Goal: Information Seeking & Learning: Find specific fact

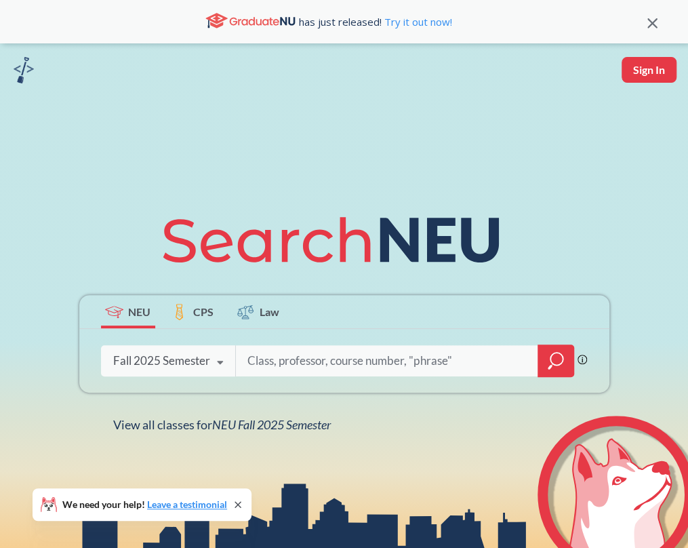
click at [271, 373] on input "search" at bounding box center [387, 360] width 282 height 28
click at [294, 366] on input "en" at bounding box center [387, 360] width 282 height 28
type input "e"
paste input "Cornerstone of Engineering"
type input "Cornerstone of Engineering"
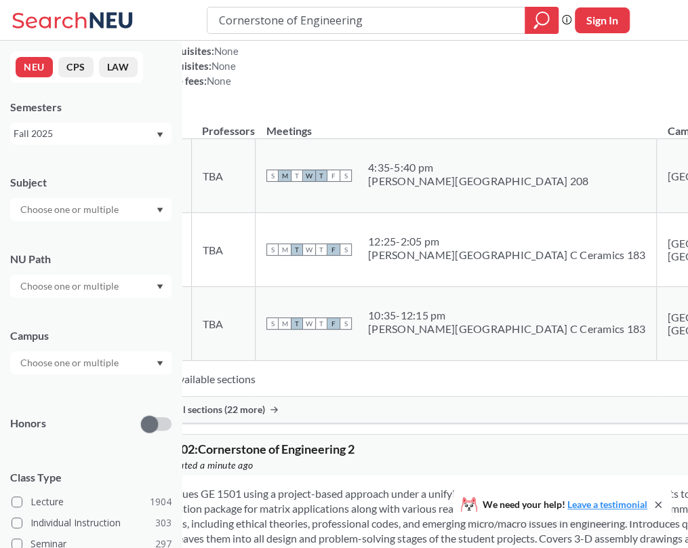
scroll to position [187, 0]
click at [265, 415] on span "Show all sections (22 more)" at bounding box center [207, 409] width 115 height 12
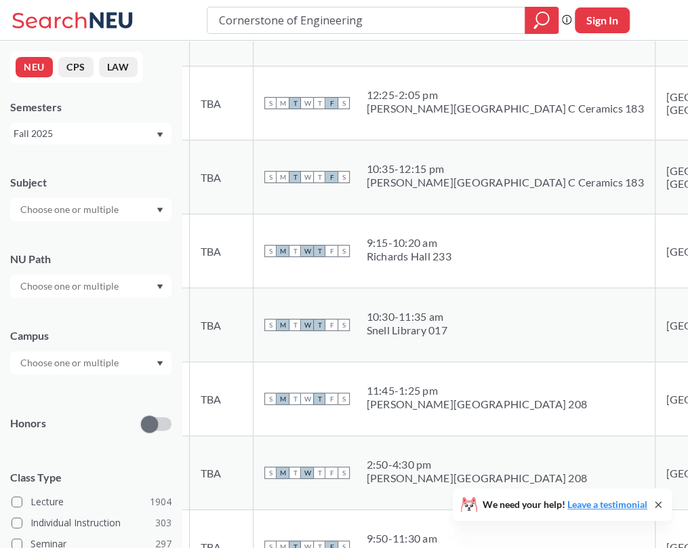
scroll to position [340, 0]
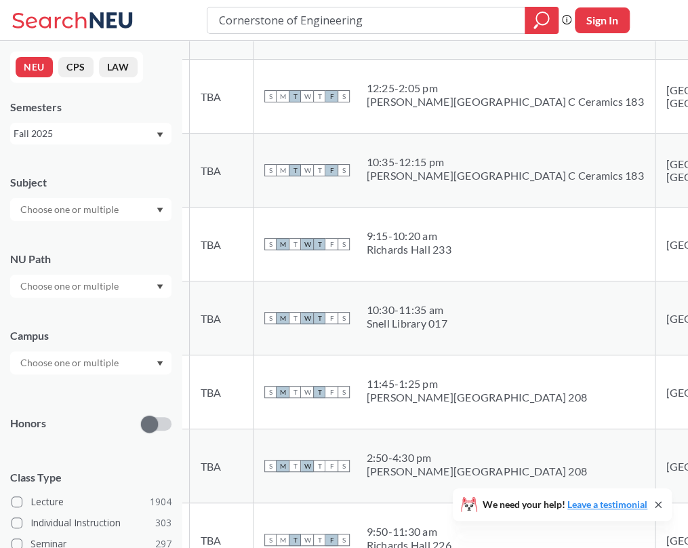
click at [190, 207] on td "13894 View this section on Banner." at bounding box center [163, 171] width 53 height 74
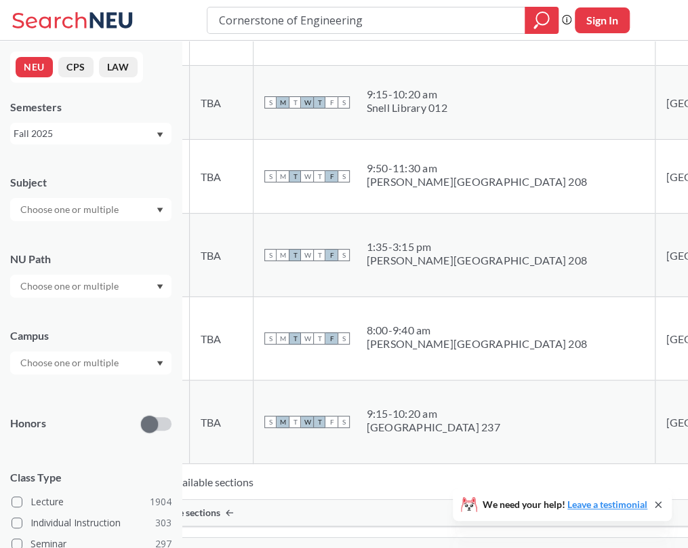
scroll to position [1736, 0]
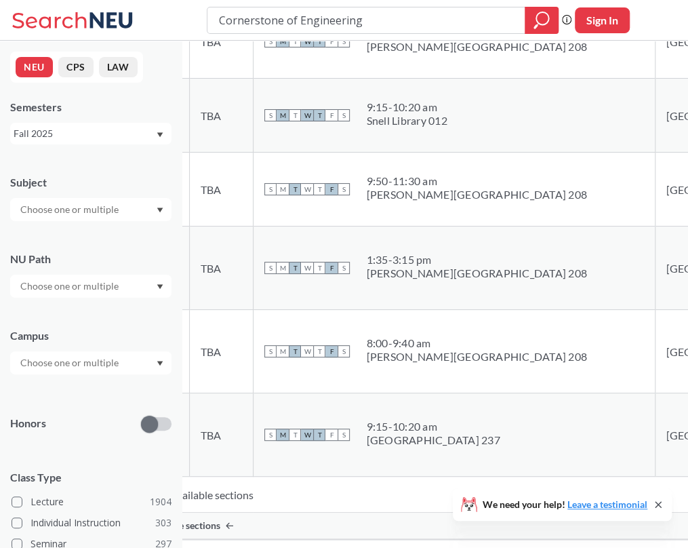
click at [253, 215] on td "TBA" at bounding box center [222, 189] width 64 height 74
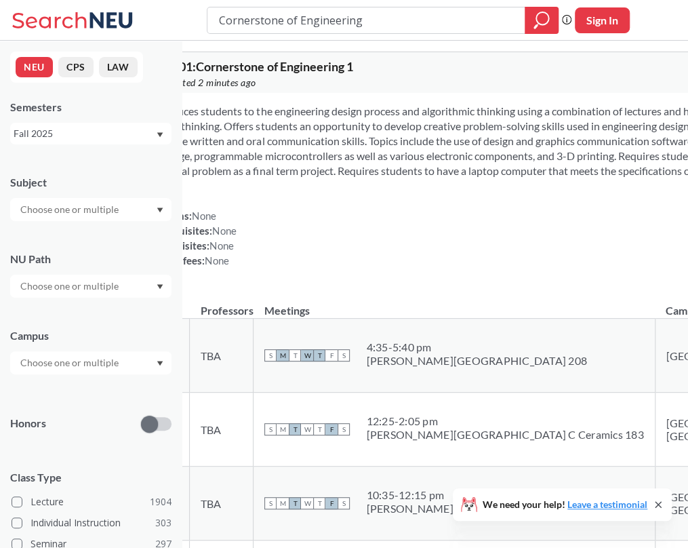
scroll to position [0, 0]
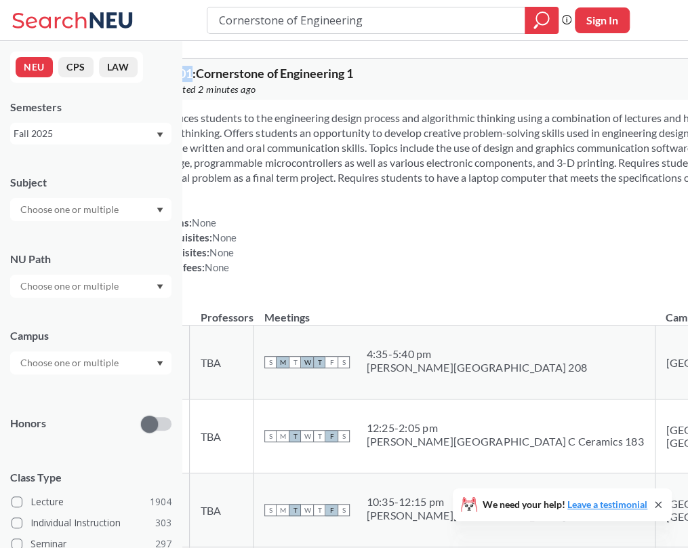
drag, startPoint x: 218, startPoint y: 72, endPoint x: 266, endPoint y: 72, distance: 48.1
click at [266, 72] on div "GE 1501 : Cornerstone of Engineering 1 View this course on Banner. Updated 2 mi…" at bounding box center [525, 79] width 777 height 41
copy span "GE 1501"
